Goal: Information Seeking & Learning: Learn about a topic

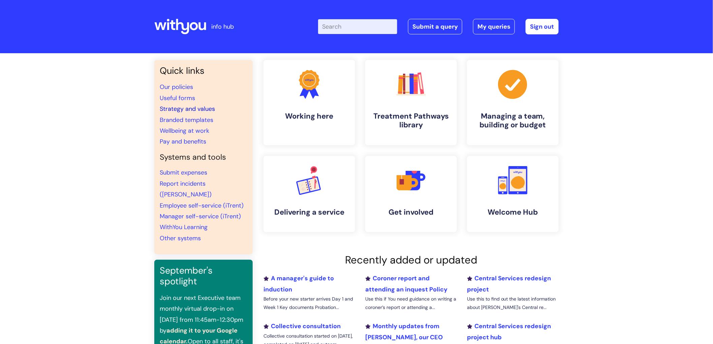
click at [190, 110] on link "Strategy and values" at bounding box center [187, 109] width 55 height 8
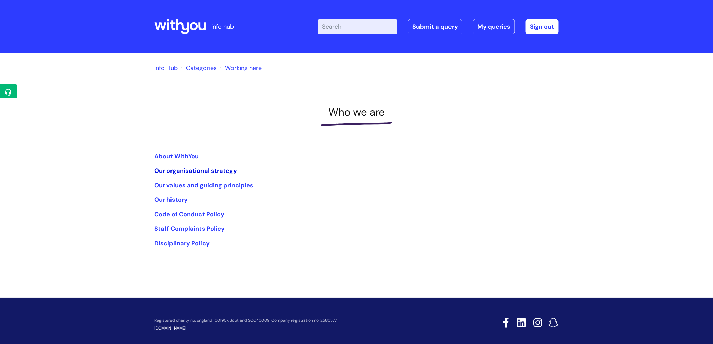
click at [185, 172] on link "Our organisational strategy" at bounding box center [195, 171] width 83 height 8
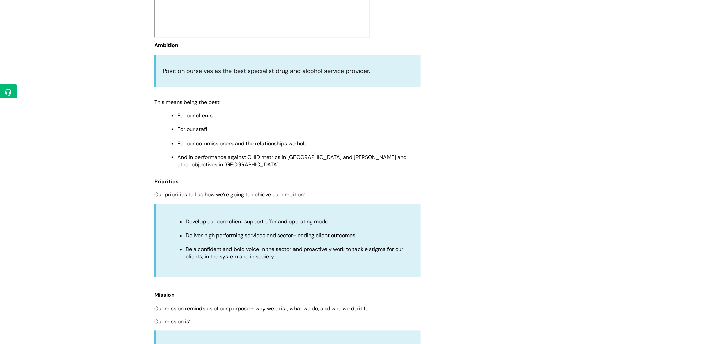
scroll to position [337, 0]
